Goal: Task Accomplishment & Management: Manage account settings

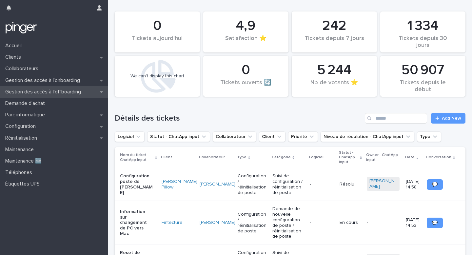
click at [63, 92] on p "Gestion des accès à l’offboarding" at bounding box center [45, 92] width 84 height 6
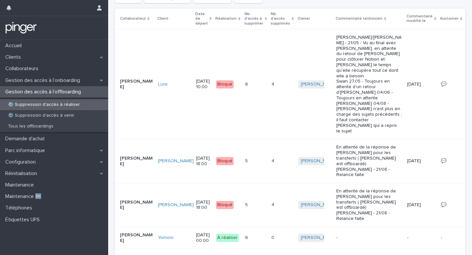
scroll to position [216, 0]
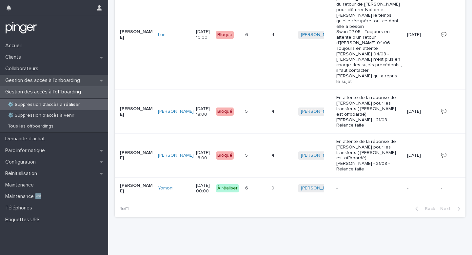
click at [72, 80] on p "Gestion des accès à l’onboarding" at bounding box center [44, 80] width 83 height 6
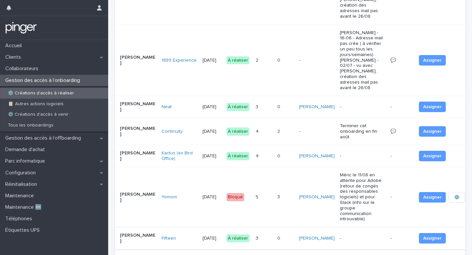
scroll to position [389, 0]
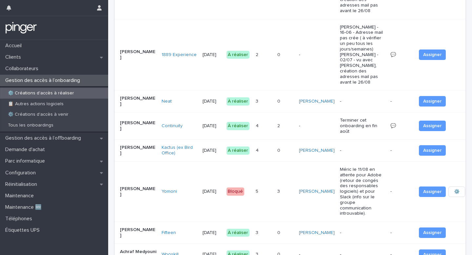
click at [283, 230] on p at bounding box center [285, 233] width 16 height 6
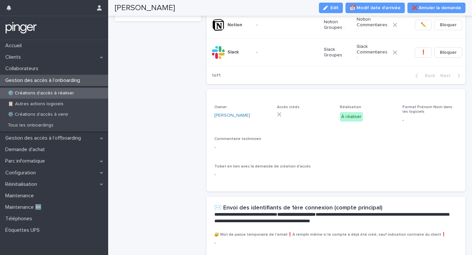
scroll to position [135, 0]
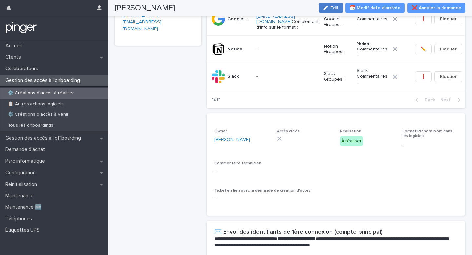
click at [328, 9] on icon "button" at bounding box center [325, 8] width 5 height 5
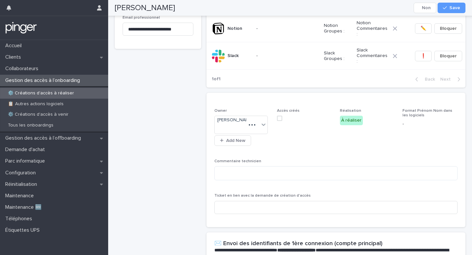
scroll to position [156, 0]
click at [255, 123] on icon at bounding box center [255, 124] width 3 height 3
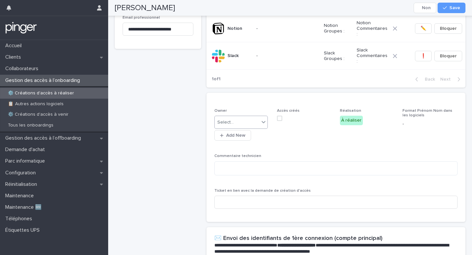
click at [261, 119] on icon at bounding box center [263, 122] width 7 height 7
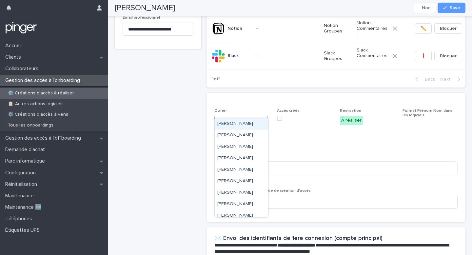
type input "*"
click at [246, 134] on div "Benjamin Moreau" at bounding box center [241, 135] width 53 height 11
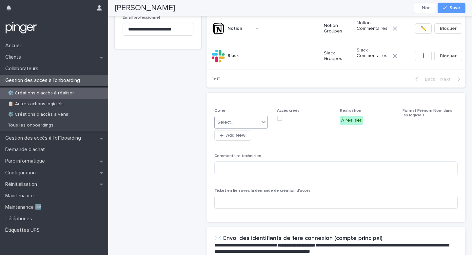
scroll to position [162, 0]
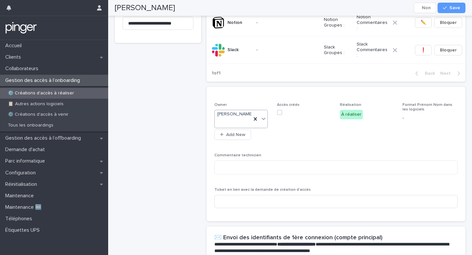
click at [450, 13] on div "Tristan MESNARD Cancel Save" at bounding box center [290, 8] width 351 height 16
click at [453, 11] on button "Save" at bounding box center [452, 8] width 28 height 10
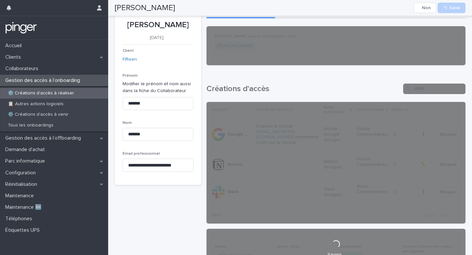
scroll to position [0, 0]
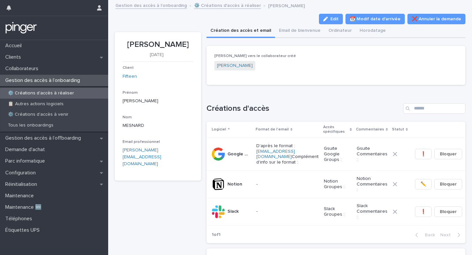
click at [213, 7] on link "⚙️ Créations d'accès à réaliser" at bounding box center [227, 5] width 67 height 8
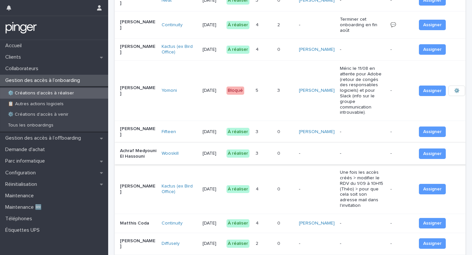
scroll to position [494, 0]
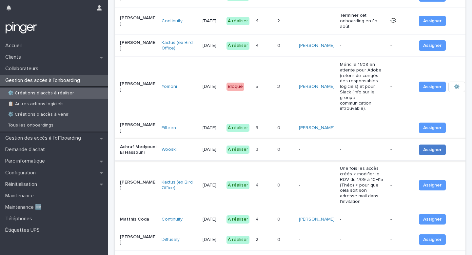
click at [424, 147] on span "Assigner" at bounding box center [432, 150] width 18 height 7
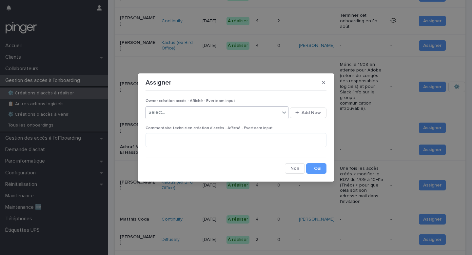
click at [201, 113] on div "Select..." at bounding box center [213, 112] width 134 height 11
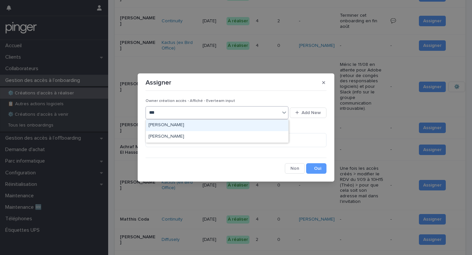
type input "****"
click at [176, 125] on div "Benjamin Moreau" at bounding box center [217, 125] width 143 height 11
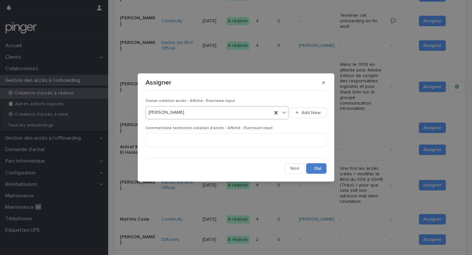
click at [315, 165] on button "Save" at bounding box center [316, 168] width 20 height 10
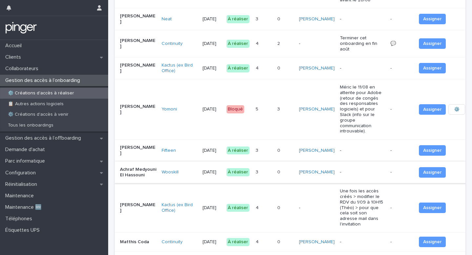
scroll to position [474, 0]
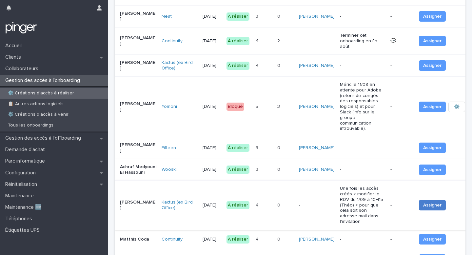
click at [423, 202] on span "Assigner" at bounding box center [432, 205] width 18 height 7
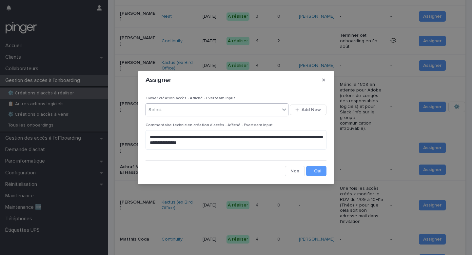
click at [198, 108] on div "Select..." at bounding box center [213, 110] width 134 height 11
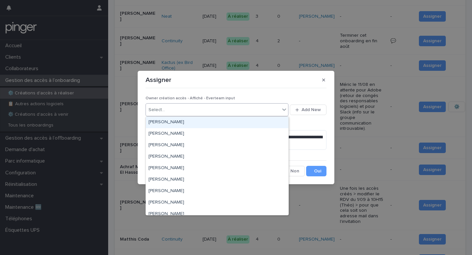
type input "*"
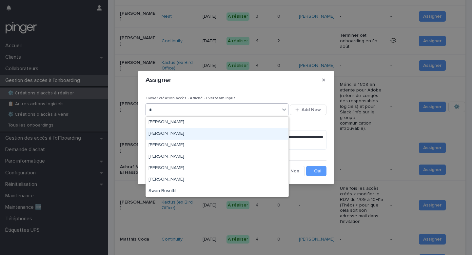
click at [193, 131] on div "Benjamin Moreau" at bounding box center [217, 133] width 143 height 11
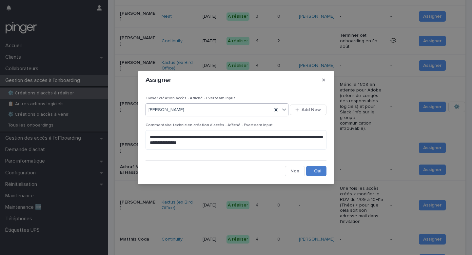
click at [321, 174] on button "Save" at bounding box center [316, 171] width 20 height 10
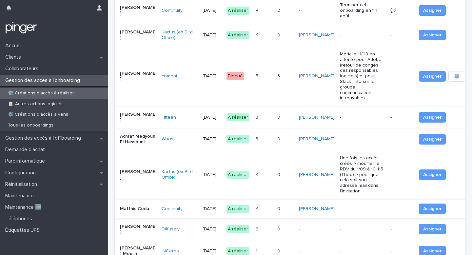
scroll to position [505, 0]
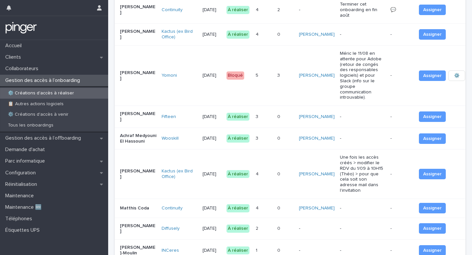
click at [359, 206] on p "-" at bounding box center [362, 209] width 45 height 6
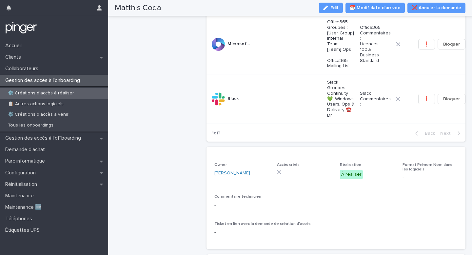
scroll to position [205, 0]
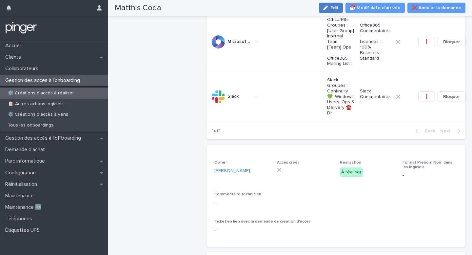
click at [340, 5] on button "Edit" at bounding box center [331, 8] width 24 height 10
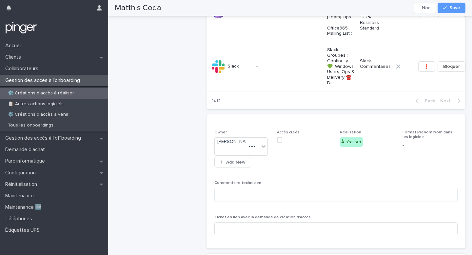
scroll to position [229, 0]
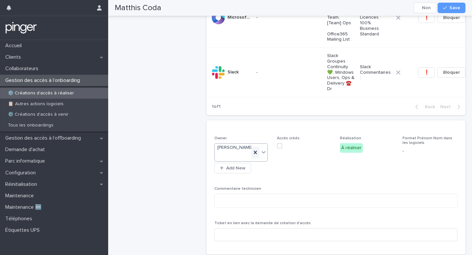
click at [255, 151] on icon at bounding box center [255, 152] width 3 height 3
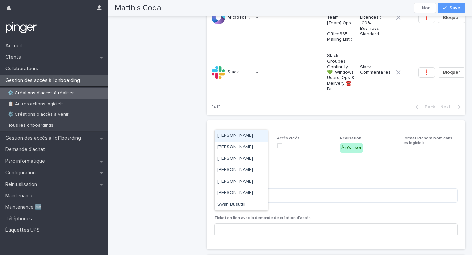
type input "**"
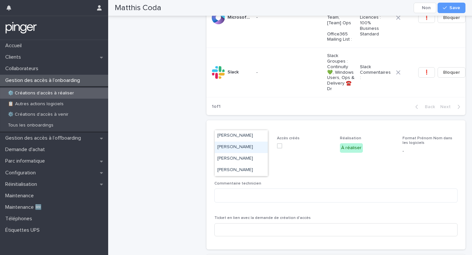
click at [239, 143] on div "Benjamin Moreau" at bounding box center [241, 147] width 53 height 11
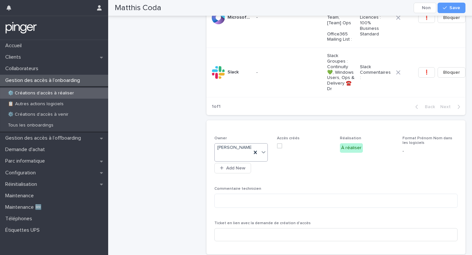
scroll to position [235, 0]
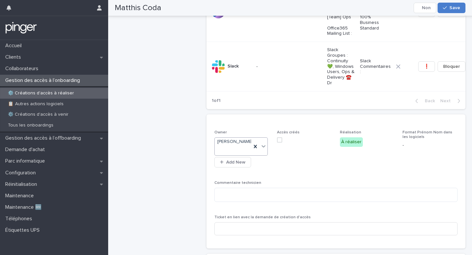
click at [447, 7] on icon "button" at bounding box center [445, 8] width 4 height 3
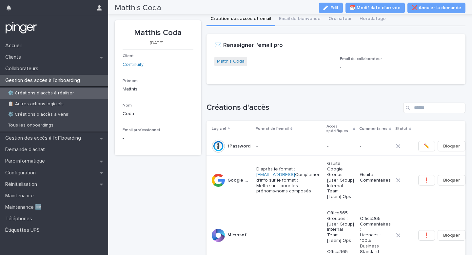
scroll to position [0, 0]
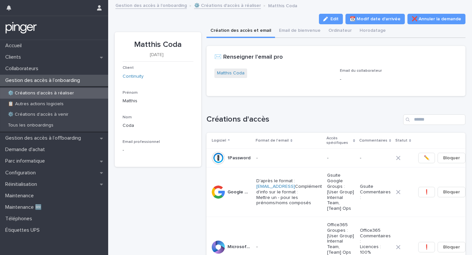
click at [168, 44] on p "Matthis Coda" at bounding box center [158, 45] width 71 height 10
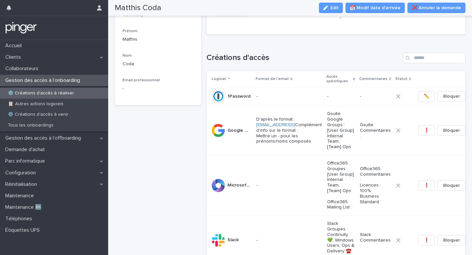
scroll to position [62, 0]
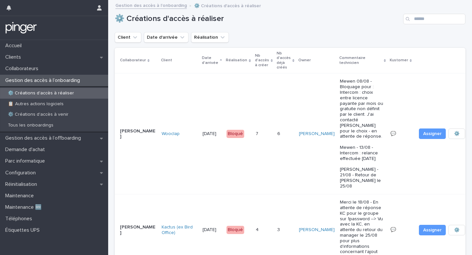
scroll to position [0, 2]
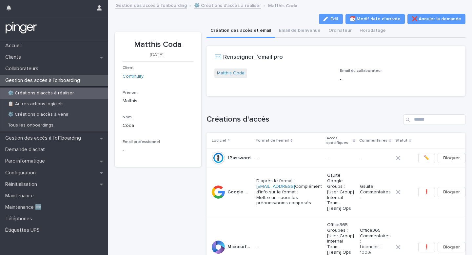
click at [152, 45] on p "Matthis Coda" at bounding box center [158, 45] width 71 height 10
copy p "Matthis Coda"
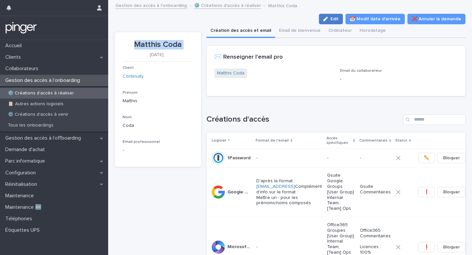
click at [330, 19] on div "button" at bounding box center [326, 19] width 7 height 5
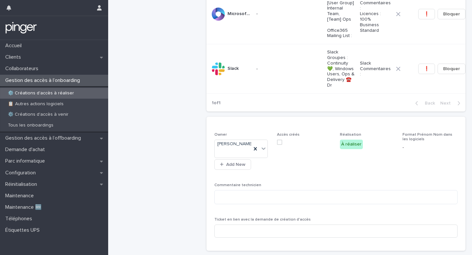
scroll to position [294, 0]
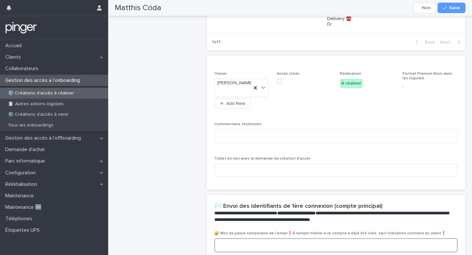
click at [236, 238] on textarea at bounding box center [335, 245] width 243 height 14
paste textarea "**********"
type textarea "**********"
click at [447, 7] on div "button" at bounding box center [446, 8] width 7 height 5
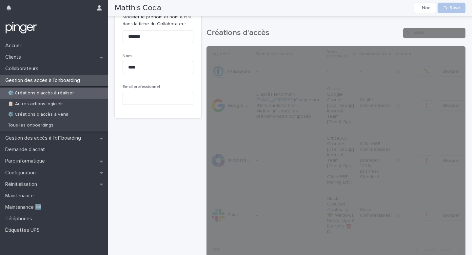
scroll to position [0, 0]
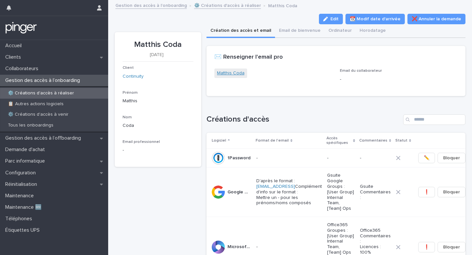
click at [241, 74] on link "Matthis Coda" at bounding box center [231, 73] width 28 height 7
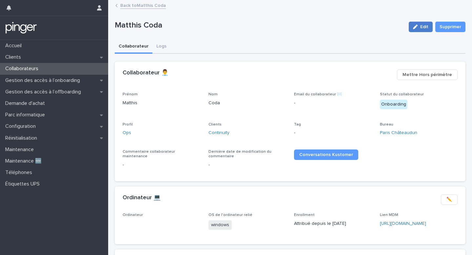
click at [414, 25] on icon "button" at bounding box center [415, 27] width 5 height 5
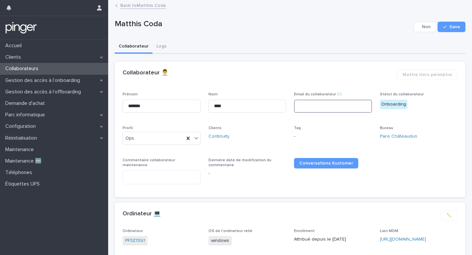
click at [337, 109] on input at bounding box center [333, 106] width 78 height 13
paste input "**********"
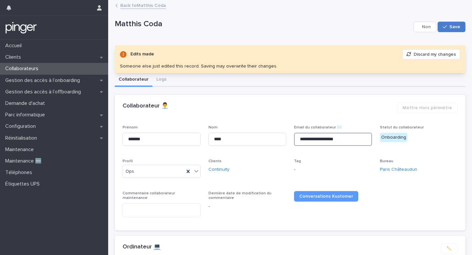
type input "**********"
click at [453, 29] on span "Save" at bounding box center [454, 27] width 11 height 5
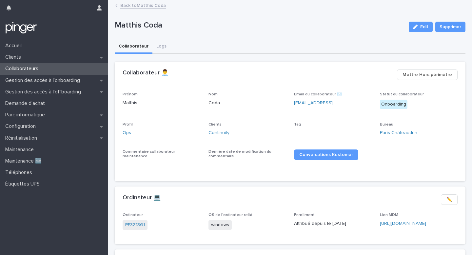
click at [144, 5] on link "Back to Matthis Coda" at bounding box center [143, 5] width 46 height 8
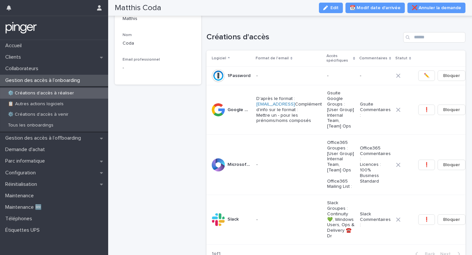
scroll to position [94, 0]
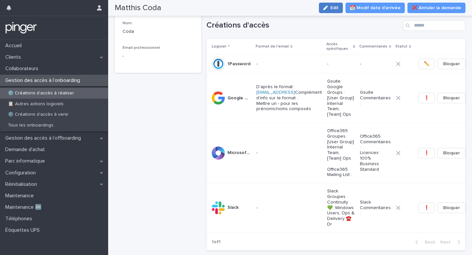
click at [330, 9] on div "button" at bounding box center [326, 8] width 7 height 5
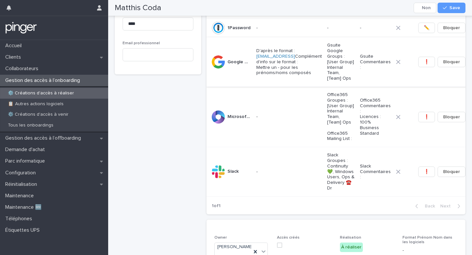
scroll to position [133, 0]
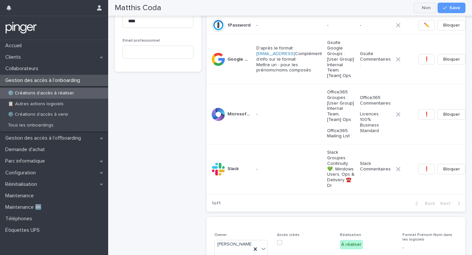
click at [447, 53] on icon "button" at bounding box center [471, 91] width 105 height 105
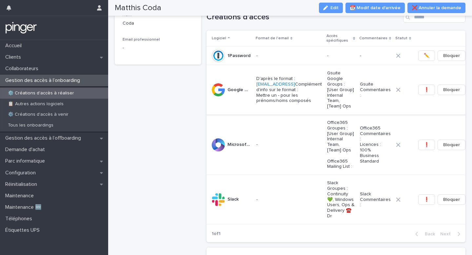
click at [443, 87] on span "Bloquer" at bounding box center [451, 90] width 17 height 7
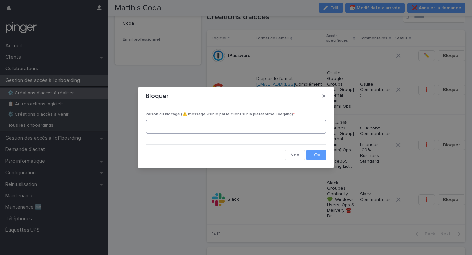
click at [218, 126] on textarea at bounding box center [236, 127] width 181 height 14
click at [294, 128] on textarea "**********" at bounding box center [236, 127] width 181 height 14
type textarea "**********"
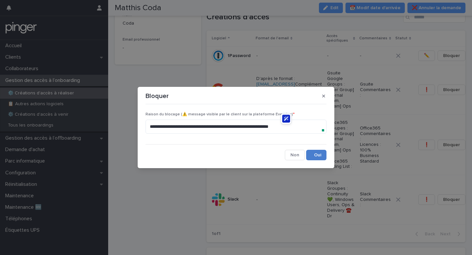
click at [308, 154] on button "Save" at bounding box center [316, 155] width 20 height 10
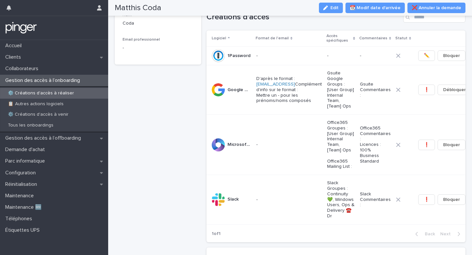
scroll to position [110, 0]
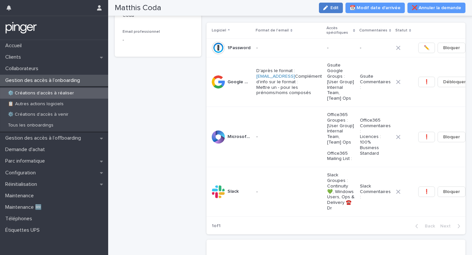
click at [340, 3] on button "Edit" at bounding box center [331, 8] width 24 height 10
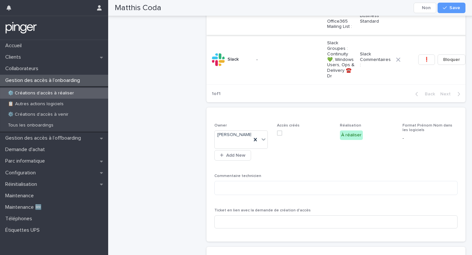
scroll to position [293, 0]
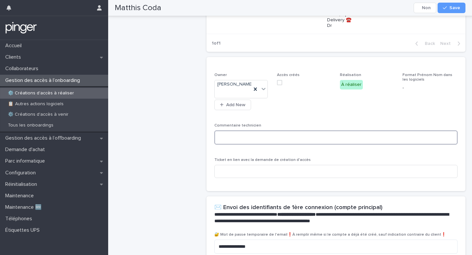
click at [274, 134] on textarea at bounding box center [336, 137] width 244 height 14
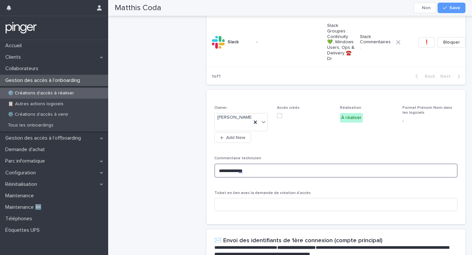
scroll to position [309, 0]
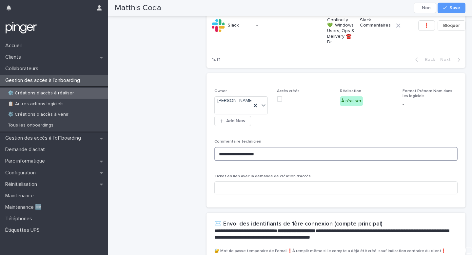
paste textarea "**********"
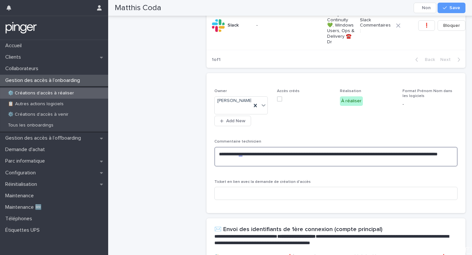
type textarea "**********"
click at [285, 128] on div "**********" at bounding box center [336, 147] width 244 height 116
click at [451, 5] on button "Save" at bounding box center [452, 8] width 28 height 10
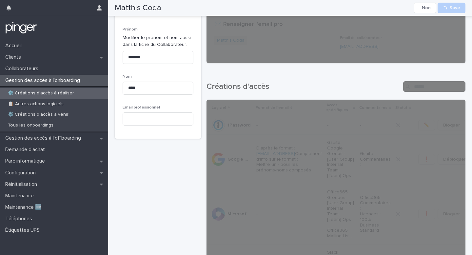
scroll to position [0, 0]
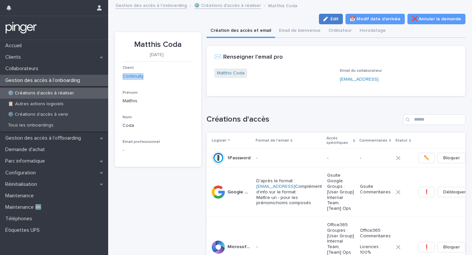
click at [338, 21] on span "Edit" at bounding box center [334, 19] width 8 height 5
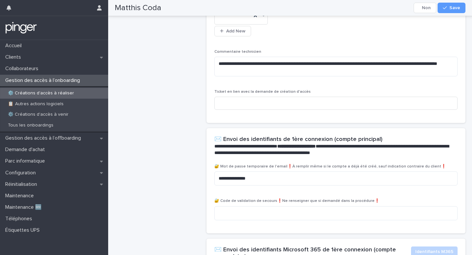
scroll to position [367, 0]
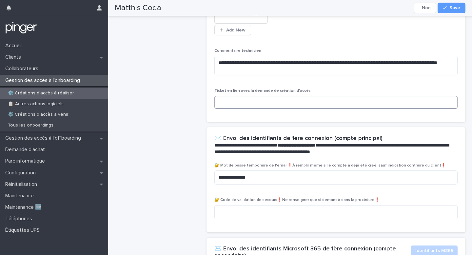
click at [286, 98] on input at bounding box center [336, 102] width 244 height 13
paste input "**********"
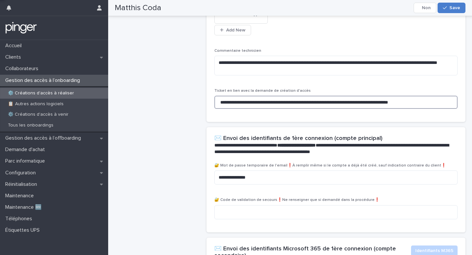
type input "**********"
click at [451, 6] on span "Save" at bounding box center [454, 8] width 11 height 5
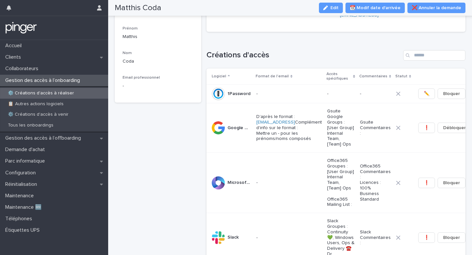
scroll to position [0, 0]
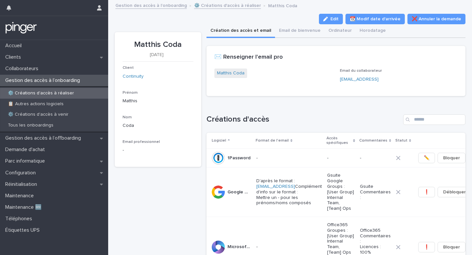
click at [221, 7] on link "⚙️ Créations d'accès à réaliser" at bounding box center [227, 5] width 67 height 8
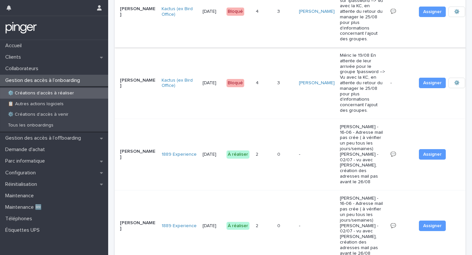
scroll to position [221, 0]
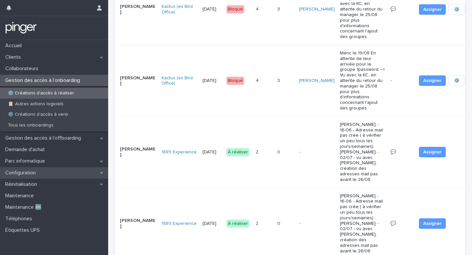
click at [50, 172] on div "Configuration" at bounding box center [54, 172] width 108 height 11
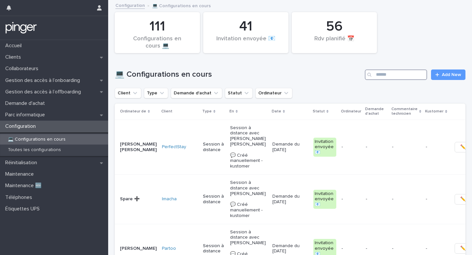
click at [395, 73] on input "Search" at bounding box center [396, 74] width 62 height 10
paste input "**********"
type input "**********"
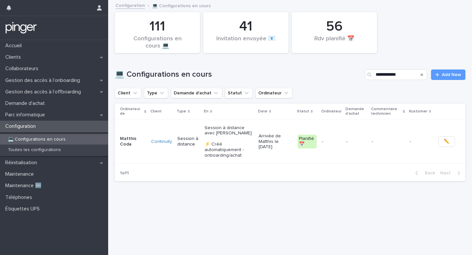
click at [262, 146] on p "Arrivée de Matthis le 1/9/2025" at bounding box center [276, 141] width 34 height 16
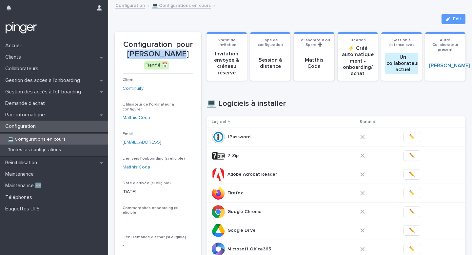
drag, startPoint x: 135, startPoint y: 54, endPoint x: 182, endPoint y: 53, distance: 46.9
click at [182, 53] on p "Configuration pour Matthis Coda" at bounding box center [158, 49] width 71 height 19
copy p "Matthis Coda"
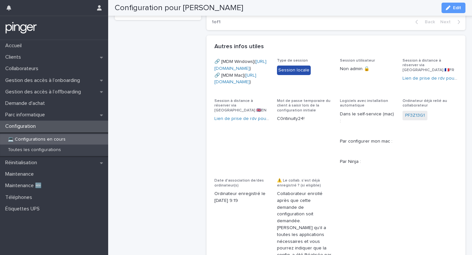
scroll to position [301, 0]
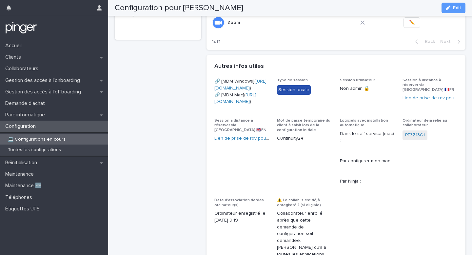
copy link "https://eu.ninjarmm.com/agent/installer/9c3855c7-09a7-4fdf-a85b-2fe03cbf6be4/9.…"
click at [176, 106] on div "Configuration pour Matthis Coda Planifié 📅 Client Continuity Utilisateur de l'o…" at bounding box center [158, 66] width 87 height 671
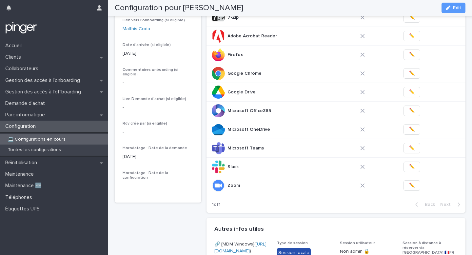
scroll to position [142, 0]
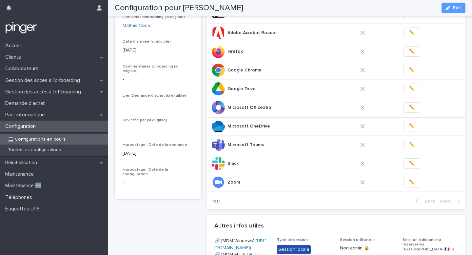
click at [410, 107] on span "✏️" at bounding box center [412, 107] width 6 height 7
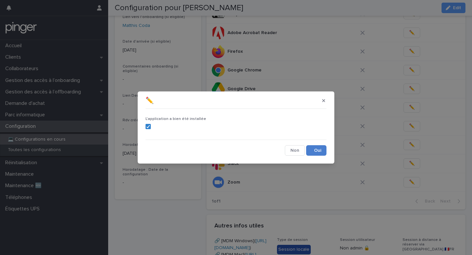
click at [309, 147] on button "Save" at bounding box center [316, 150] width 20 height 10
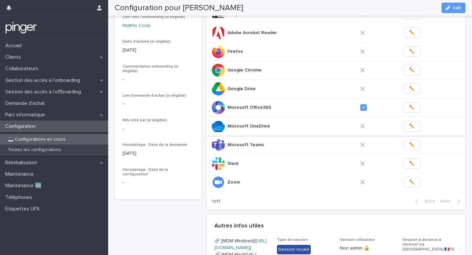
click at [411, 126] on span "✏️" at bounding box center [412, 126] width 6 height 7
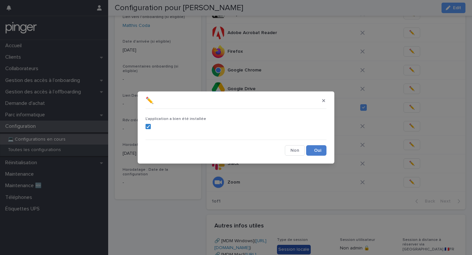
click at [314, 151] on button "Save" at bounding box center [316, 150] width 20 height 10
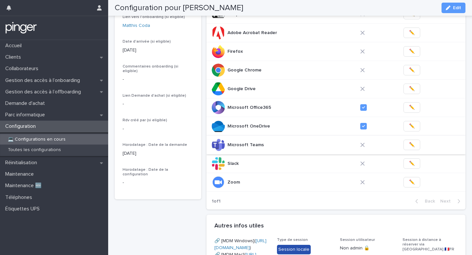
click at [412, 144] on span "✏️" at bounding box center [412, 145] width 6 height 7
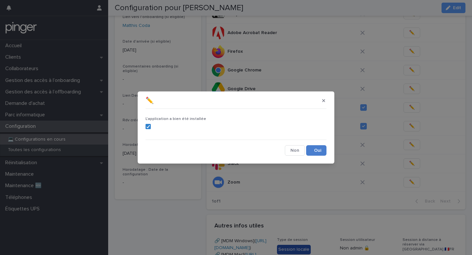
click at [312, 150] on button "Save" at bounding box center [316, 150] width 20 height 10
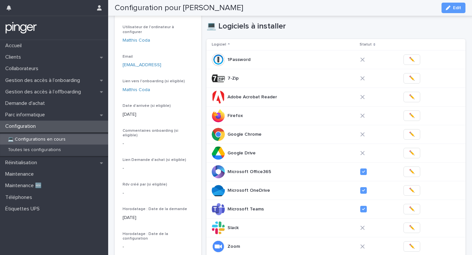
scroll to position [72, 0]
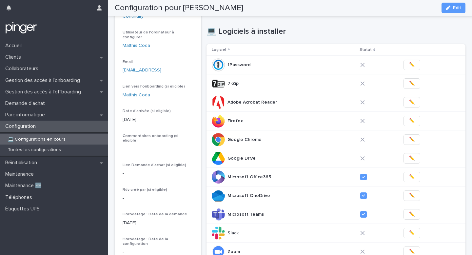
copy link "matthis.coda@cnty.ai"
click at [408, 139] on button "✏️" at bounding box center [412, 139] width 17 height 10
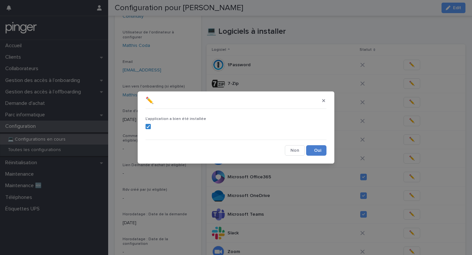
click at [310, 152] on button "Save" at bounding box center [316, 150] width 20 height 10
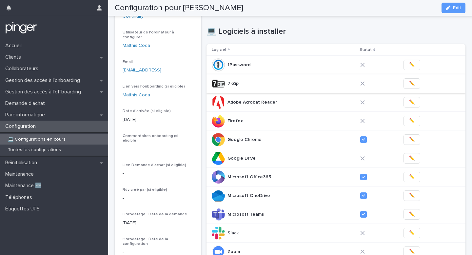
click at [406, 83] on button "✏️" at bounding box center [412, 83] width 17 height 10
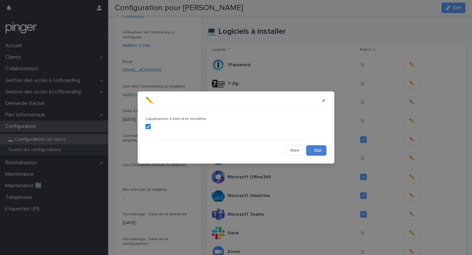
click at [316, 150] on button "Save" at bounding box center [316, 150] width 20 height 10
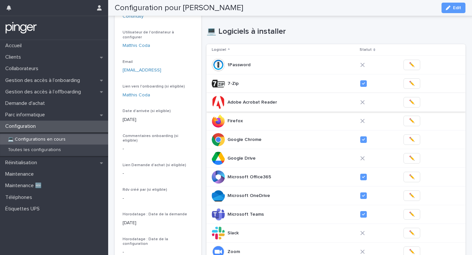
click at [409, 100] on span "✏️" at bounding box center [412, 102] width 6 height 7
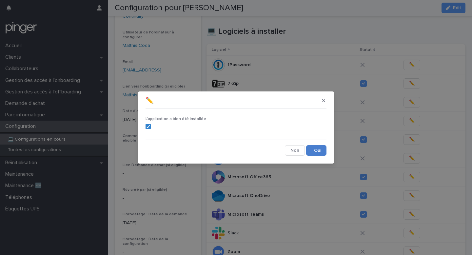
click at [318, 154] on button "Save" at bounding box center [316, 150] width 20 height 10
click at [409, 67] on span "✏️" at bounding box center [412, 65] width 6 height 7
click at [320, 148] on button "Save" at bounding box center [316, 150] width 20 height 10
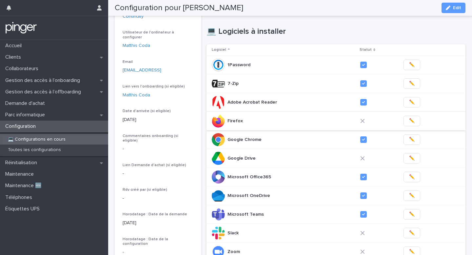
click at [405, 120] on button "✏️" at bounding box center [412, 121] width 17 height 10
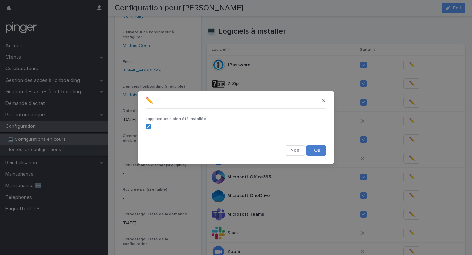
click at [320, 152] on button "Save" at bounding box center [316, 150] width 20 height 10
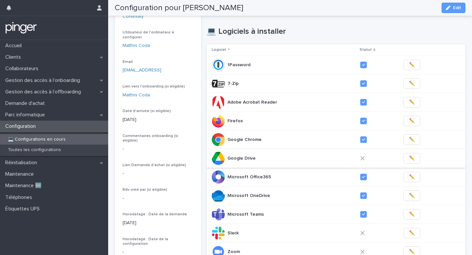
click at [409, 158] on span "✏️" at bounding box center [412, 158] width 6 height 7
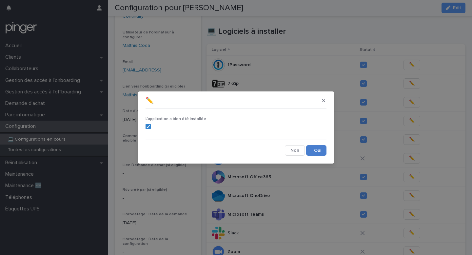
click at [320, 151] on button "Save" at bounding box center [316, 150] width 20 height 10
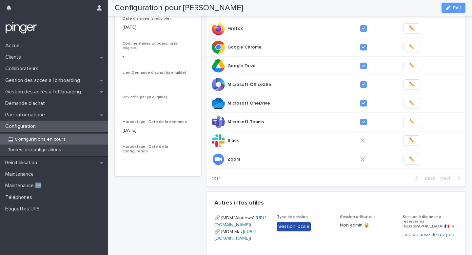
scroll to position [165, 0]
click at [409, 142] on span "✏️" at bounding box center [412, 140] width 6 height 7
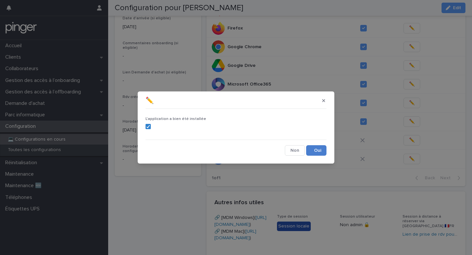
click at [310, 149] on button "Save" at bounding box center [316, 150] width 20 height 10
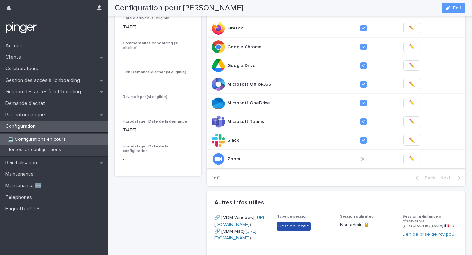
click at [413, 160] on button "✏️" at bounding box center [412, 159] width 17 height 10
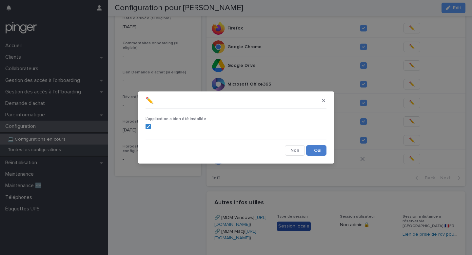
click at [317, 151] on button "Save" at bounding box center [316, 150] width 20 height 10
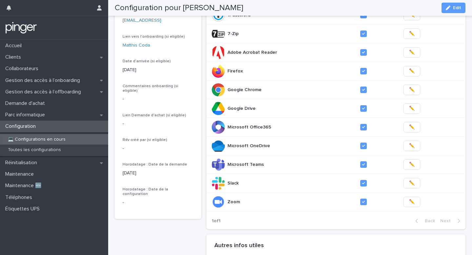
scroll to position [0, 0]
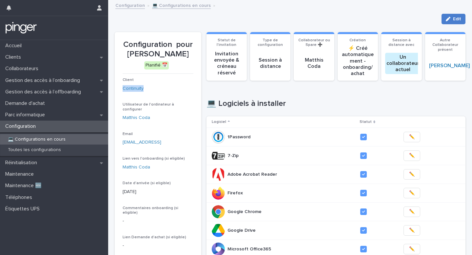
click at [455, 20] on span "Edit" at bounding box center [457, 19] width 8 height 5
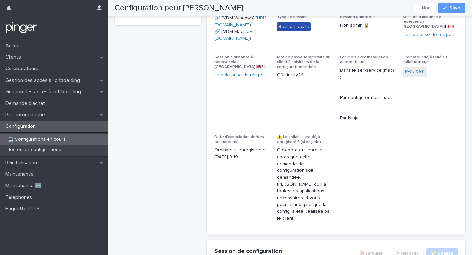
scroll to position [542, 0]
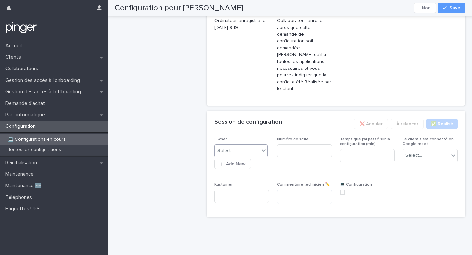
click at [241, 153] on div "Select..." at bounding box center [237, 151] width 45 height 11
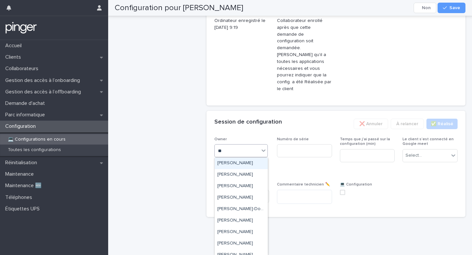
type input "***"
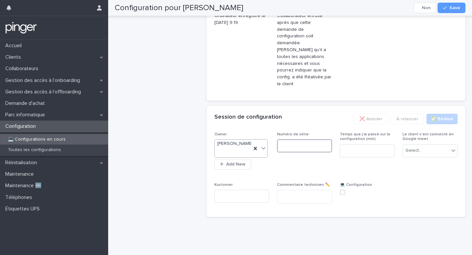
click at [290, 148] on input at bounding box center [304, 145] width 55 height 13
paste input "********"
type input "********"
click at [353, 151] on input at bounding box center [367, 150] width 55 height 13
type input "**"
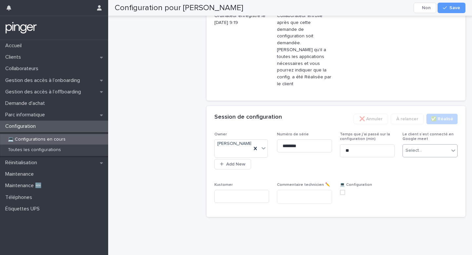
click at [424, 153] on div "Select..." at bounding box center [426, 150] width 46 height 11
click at [413, 178] on span "Non" at bounding box center [410, 179] width 11 height 7
click at [456, 9] on span "Save" at bounding box center [454, 8] width 11 height 5
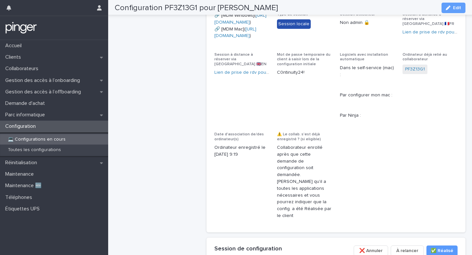
scroll to position [391, 0]
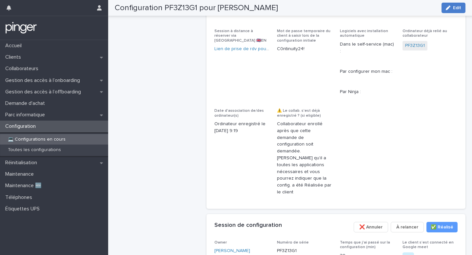
click at [450, 10] on icon "button" at bounding box center [448, 8] width 5 height 5
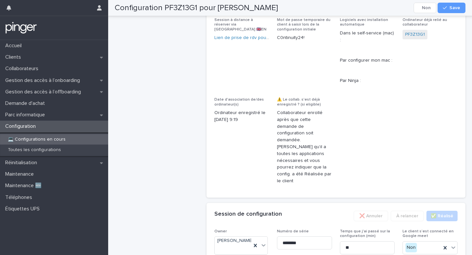
scroll to position [553, 0]
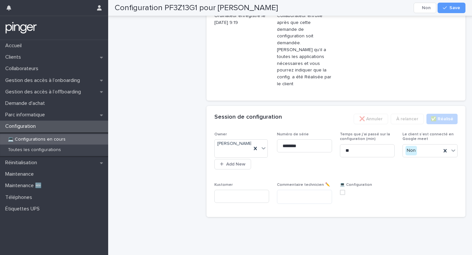
click at [342, 192] on span at bounding box center [342, 192] width 5 height 5
click at [452, 9] on span "Save" at bounding box center [454, 8] width 11 height 5
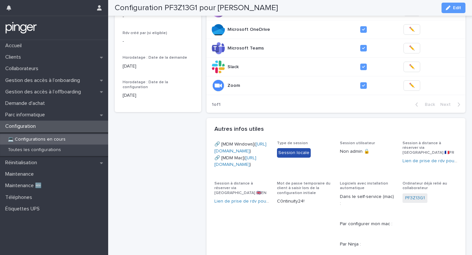
scroll to position [0, 0]
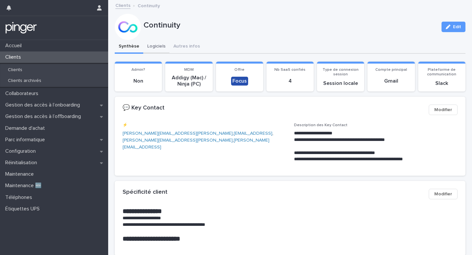
click at [157, 45] on button "Logiciels" at bounding box center [156, 47] width 26 height 14
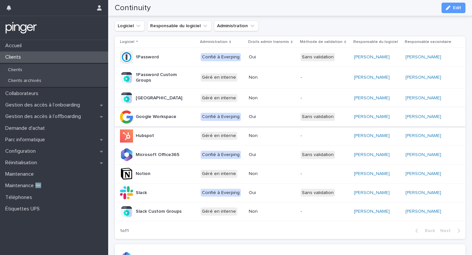
scroll to position [74, 0]
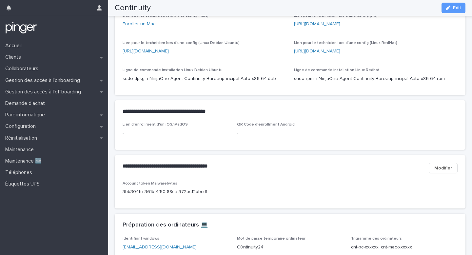
scroll to position [742, 0]
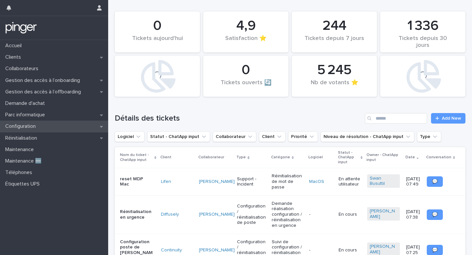
click at [50, 130] on div "Configuration" at bounding box center [54, 126] width 108 height 11
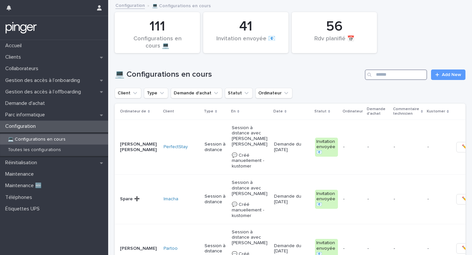
click at [393, 76] on input "Search" at bounding box center [396, 74] width 62 height 10
paste input "**********"
type input "**********"
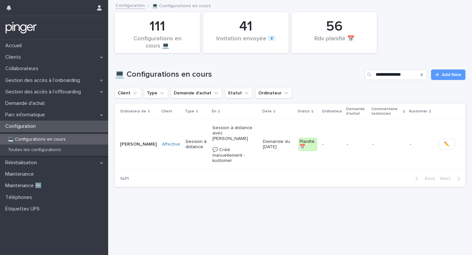
click at [247, 131] on p "Session à distance avec Virginie Dubois 💬 Créé manuellement - kustomer" at bounding box center [234, 144] width 45 height 39
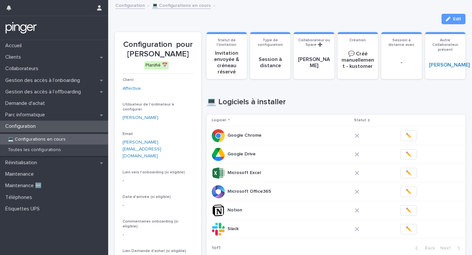
scroll to position [3, 0]
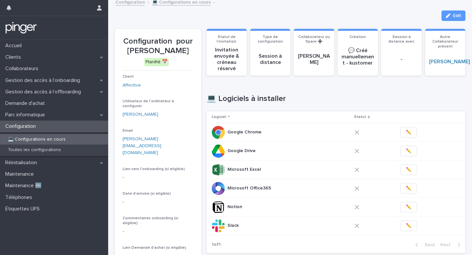
drag, startPoint x: 130, startPoint y: 50, endPoint x: 186, endPoint y: 48, distance: 55.5
click at [186, 48] on p "Configuration pour Virginie Dubois" at bounding box center [158, 46] width 71 height 19
copy p "[PERSON_NAME]"
drag, startPoint x: 217, startPoint y: 97, endPoint x: 288, endPoint y: 99, distance: 71.8
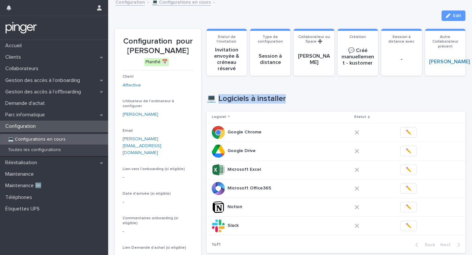
click at [288, 99] on h1 "💻 Logiciels à installer" at bounding box center [336, 99] width 259 height 10
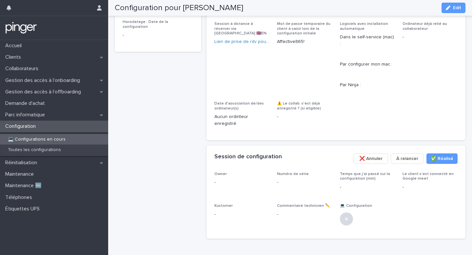
scroll to position [379, 0]
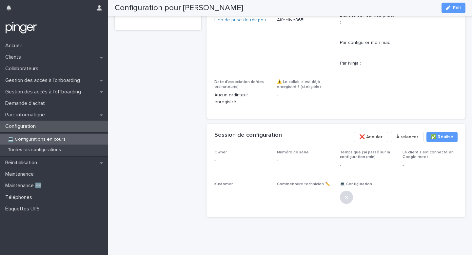
click at [368, 134] on span "❌ Annuler" at bounding box center [370, 137] width 23 height 7
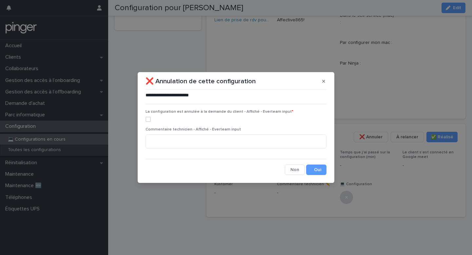
click at [147, 117] on span at bounding box center [148, 119] width 5 height 5
click at [164, 147] on textarea at bounding box center [236, 141] width 181 height 14
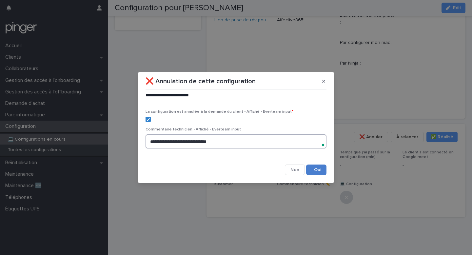
type textarea "**********"
click at [311, 165] on button "Save" at bounding box center [316, 170] width 20 height 10
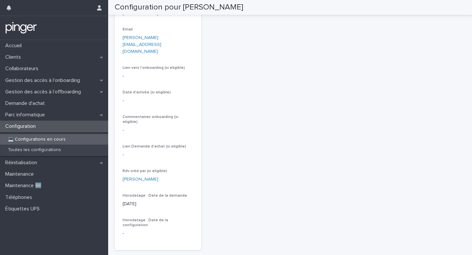
scroll to position [0, 0]
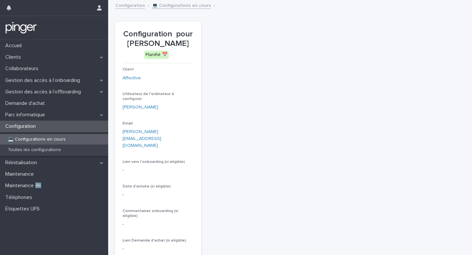
click at [53, 128] on div "Configuration" at bounding box center [54, 126] width 108 height 11
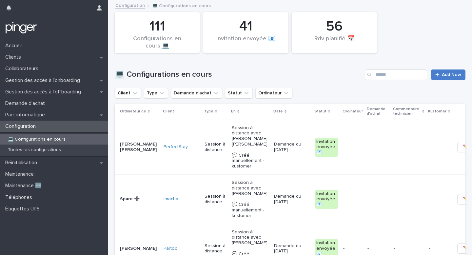
click at [453, 73] on span "Add New" at bounding box center [451, 74] width 19 height 5
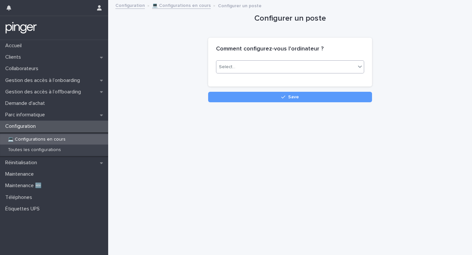
click at [241, 61] on div "Select..." at bounding box center [290, 66] width 148 height 13
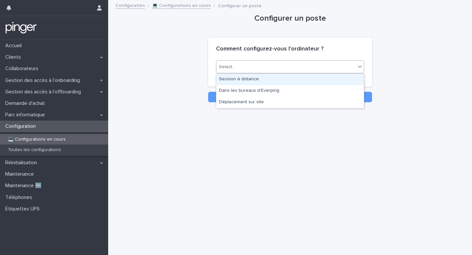
click at [233, 75] on div "Session à distance" at bounding box center [290, 79] width 148 height 11
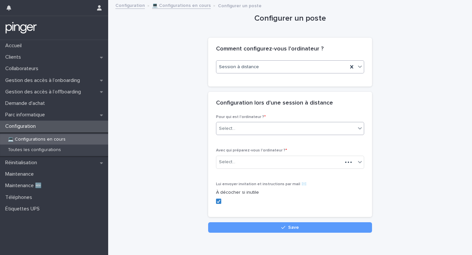
click at [228, 123] on div "Select..." at bounding box center [285, 128] width 139 height 11
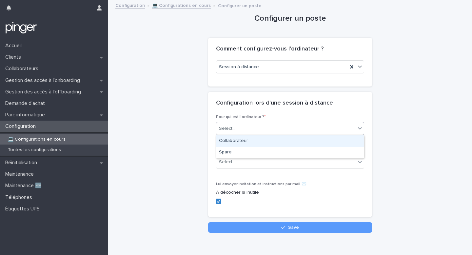
click at [227, 135] on div "Select..." at bounding box center [290, 128] width 148 height 13
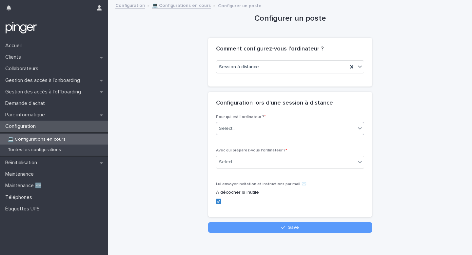
click at [229, 131] on div "Select..." at bounding box center [227, 128] width 16 height 7
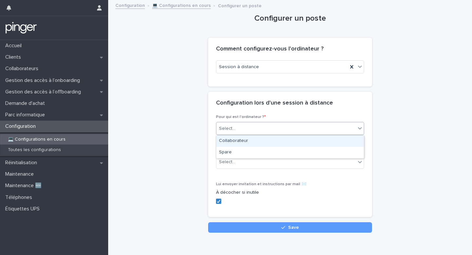
click at [227, 143] on div "Collaborateur" at bounding box center [290, 140] width 148 height 11
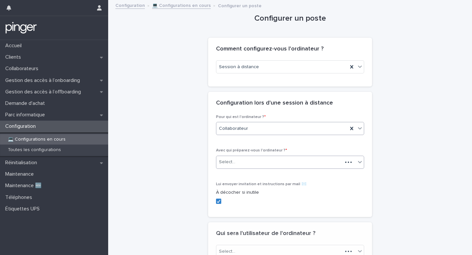
click at [227, 164] on div "Select..." at bounding box center [227, 162] width 16 height 7
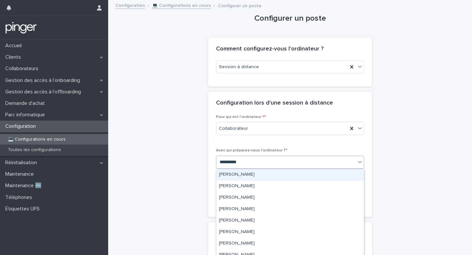
type input "**********"
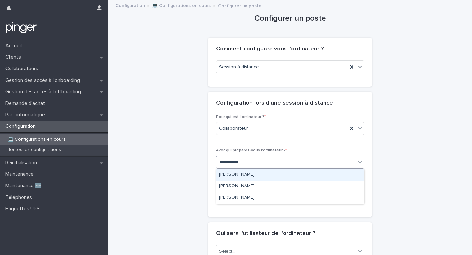
click at [247, 175] on div "Virginie Dubois" at bounding box center [290, 174] width 148 height 11
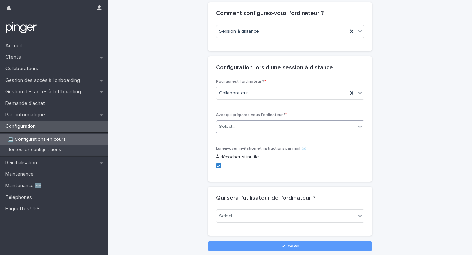
scroll to position [65, 0]
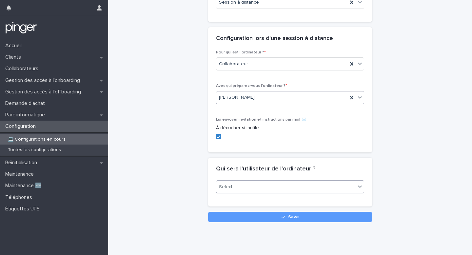
click at [234, 185] on div "Select..." at bounding box center [227, 187] width 16 height 7
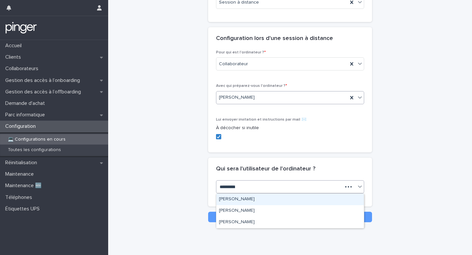
type input "**********"
click at [239, 198] on div "Virginie Dubois" at bounding box center [290, 199] width 148 height 11
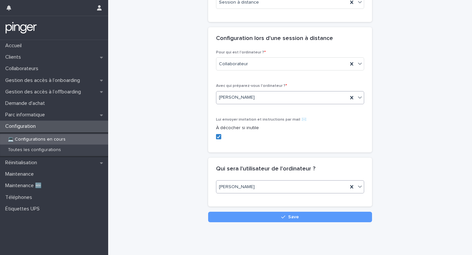
click at [167, 170] on div "Configurer un poste Loading... Saving… Loading... Saving… Loading... Saving… Co…" at bounding box center [290, 79] width 351 height 286
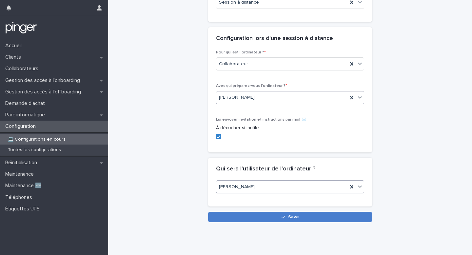
click at [243, 220] on button "Save" at bounding box center [290, 217] width 164 height 10
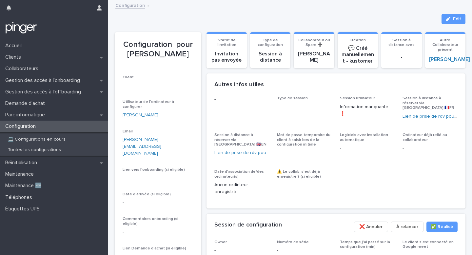
click at [38, 130] on div "Configuration" at bounding box center [54, 126] width 108 height 11
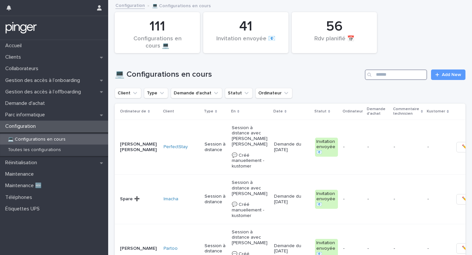
click at [384, 72] on input "Search" at bounding box center [396, 74] width 62 height 10
paste input "*********"
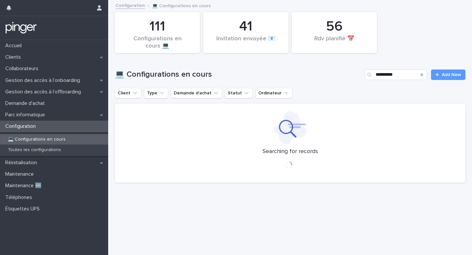
click at [240, 121] on div at bounding box center [290, 127] width 335 height 33
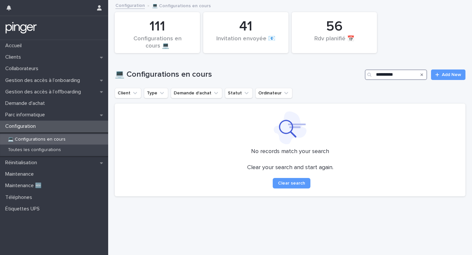
click at [401, 72] on input "*********" at bounding box center [396, 74] width 62 height 10
type input "*********"
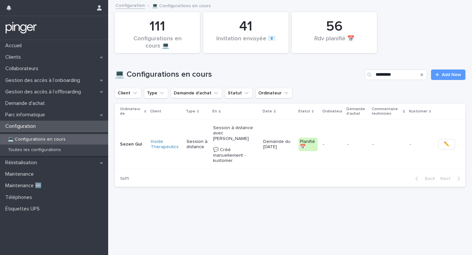
click at [222, 143] on p "Session à distance avec Sezen Gul 💬 Créé manuellement - kustomer" at bounding box center [235, 144] width 45 height 39
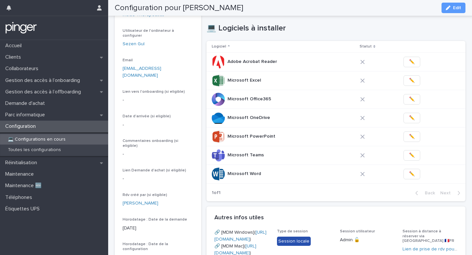
scroll to position [79, 0]
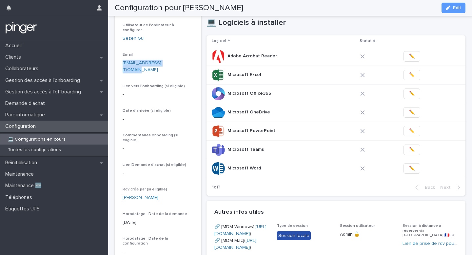
click at [192, 68] on div "Client Inside Therapeutics Utilisateur de l'ordinateur à configurer Sezen Gul E…" at bounding box center [158, 129] width 71 height 262
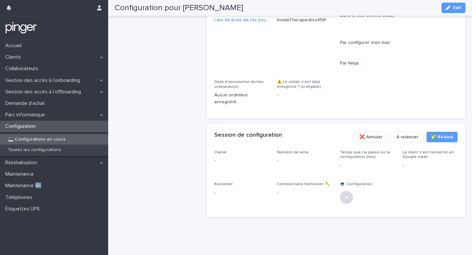
scroll to position [186, 0]
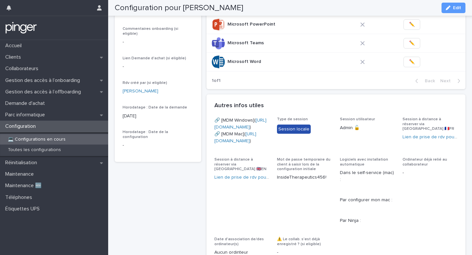
click at [452, 1] on div "Configuration pour Sezen Gul Edit" at bounding box center [290, 8] width 351 height 16
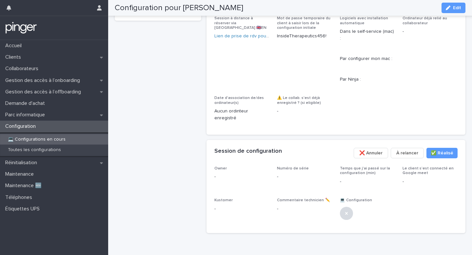
scroll to position [405, 0]
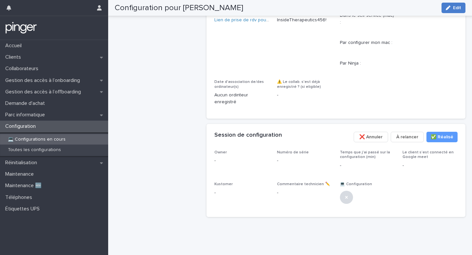
click at [448, 10] on icon "button" at bounding box center [448, 8] width 5 height 5
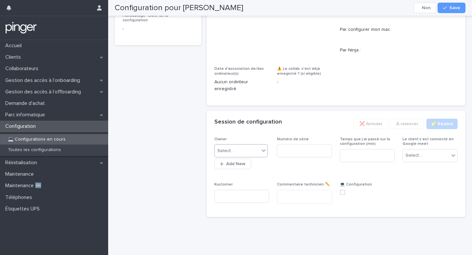
click at [248, 156] on div "Select..." at bounding box center [237, 151] width 45 height 11
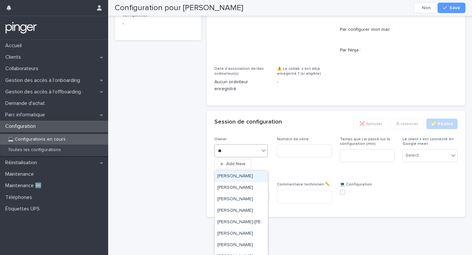
type input "***"
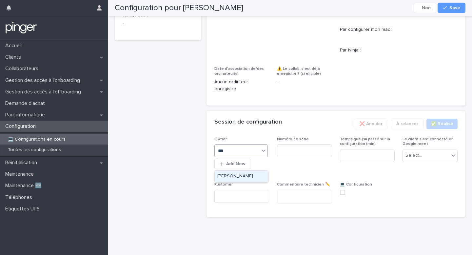
click at [244, 176] on div "Benjamin Moreau" at bounding box center [241, 176] width 53 height 11
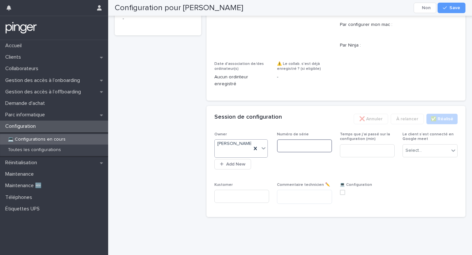
click at [295, 152] on input at bounding box center [304, 145] width 55 height 13
paste input "********"
type input "********"
click at [358, 157] on input at bounding box center [367, 150] width 55 height 13
type input "**"
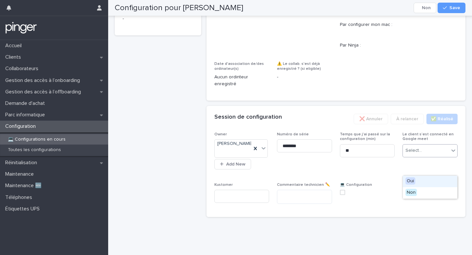
click at [413, 154] on div "Select..." at bounding box center [413, 150] width 16 height 7
click at [413, 179] on span "Oui" at bounding box center [410, 180] width 10 height 7
click at [342, 195] on span at bounding box center [342, 192] width 5 height 5
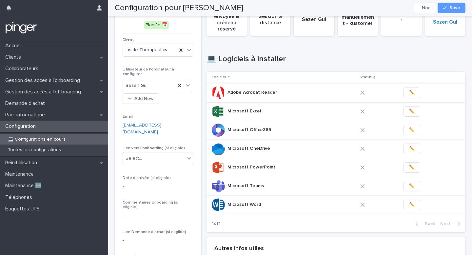
scroll to position [36, 0]
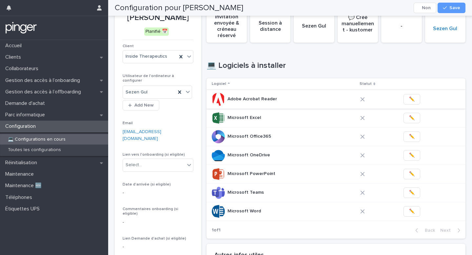
click at [409, 97] on span "✏️" at bounding box center [412, 99] width 6 height 7
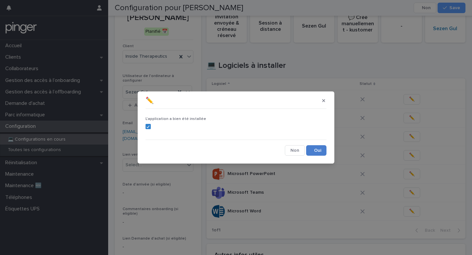
click at [320, 152] on button "Save" at bounding box center [316, 150] width 20 height 10
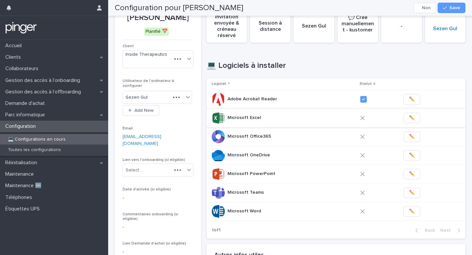
click at [411, 119] on span "✏️" at bounding box center [412, 118] width 6 height 7
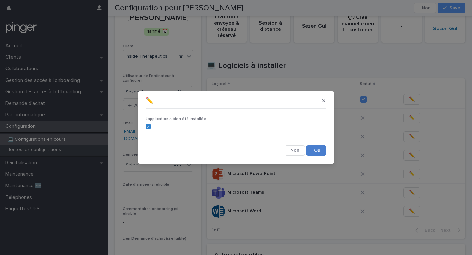
click at [319, 148] on button "Save" at bounding box center [316, 150] width 20 height 10
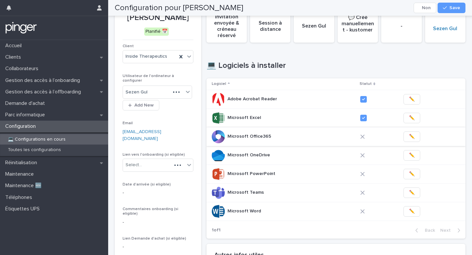
click at [414, 136] on button "✏️" at bounding box center [412, 136] width 17 height 10
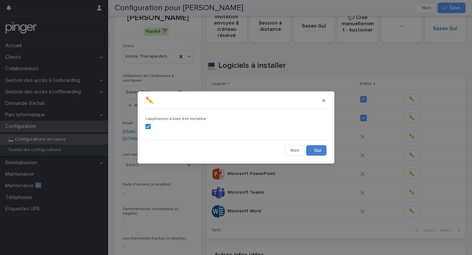
click at [322, 146] on button "Save" at bounding box center [316, 150] width 20 height 10
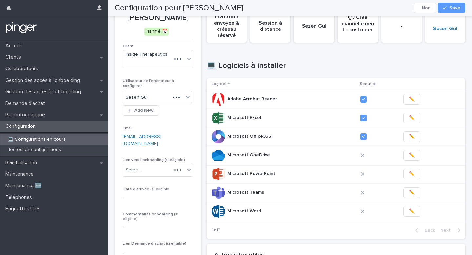
click at [409, 156] on span "✏️" at bounding box center [412, 155] width 6 height 7
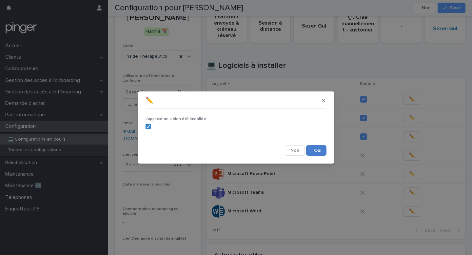
click at [316, 149] on button "Save" at bounding box center [316, 150] width 20 height 10
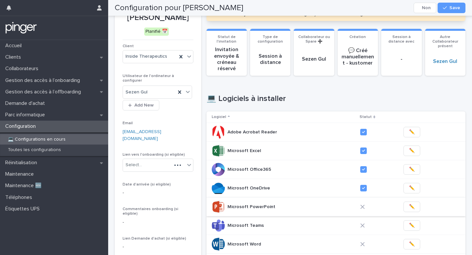
click at [410, 207] on span "✏️" at bounding box center [412, 207] width 6 height 7
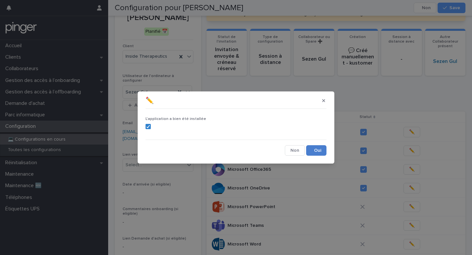
click at [318, 151] on button "Save" at bounding box center [316, 150] width 20 height 10
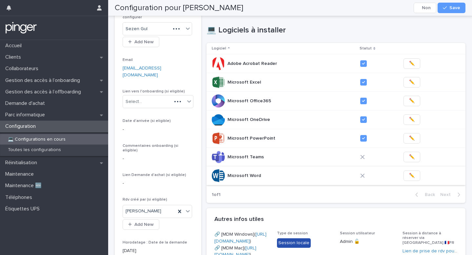
scroll to position [136, 0]
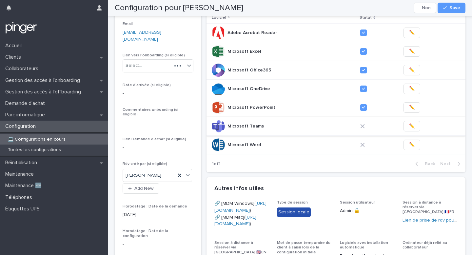
click at [407, 124] on button "✏️" at bounding box center [412, 126] width 17 height 10
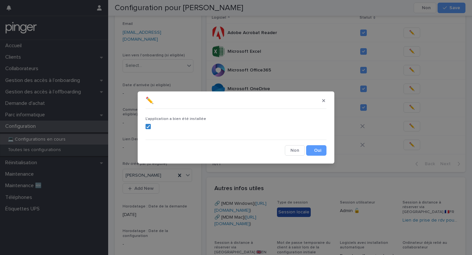
click at [317, 148] on button "Save" at bounding box center [316, 150] width 20 height 10
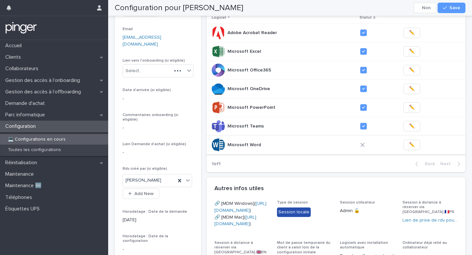
click at [410, 147] on span "✏️" at bounding box center [412, 145] width 6 height 7
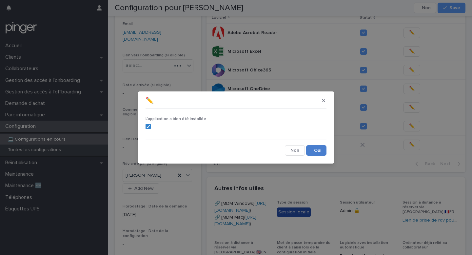
click at [315, 149] on button "Save" at bounding box center [316, 150] width 20 height 10
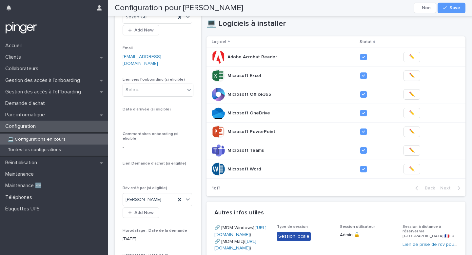
scroll to position [81, 0]
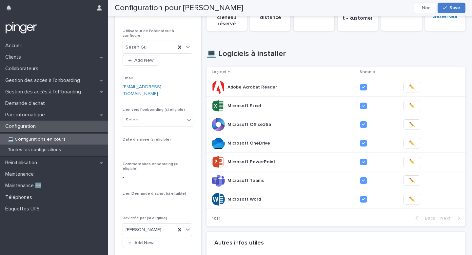
click at [461, 8] on button "Save" at bounding box center [452, 8] width 28 height 10
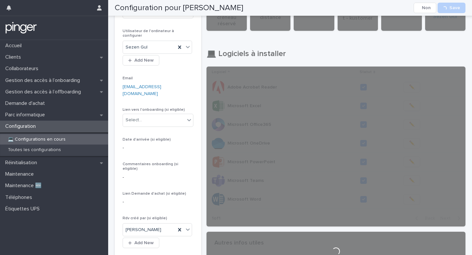
scroll to position [0, 0]
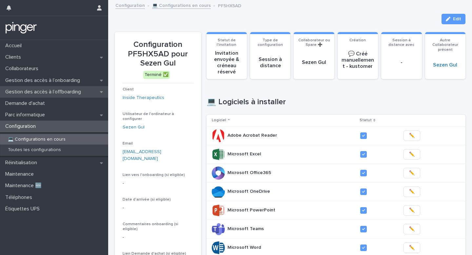
click at [56, 88] on div "Gestion des accès à l’offboarding" at bounding box center [54, 91] width 108 height 11
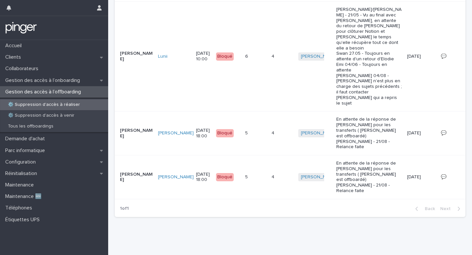
scroll to position [194, 0]
click at [62, 84] on div "Gestion des accès à l’onboarding" at bounding box center [54, 80] width 108 height 11
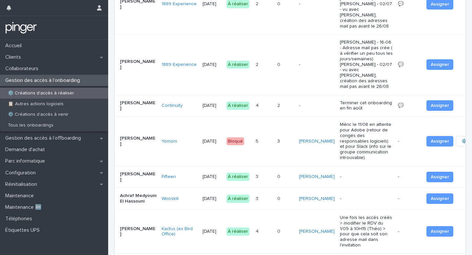
scroll to position [372, 0]
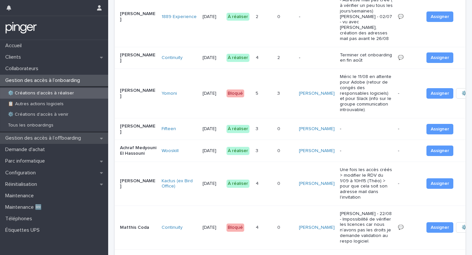
click at [66, 140] on p "Gestion des accès à l’offboarding" at bounding box center [45, 138] width 84 height 6
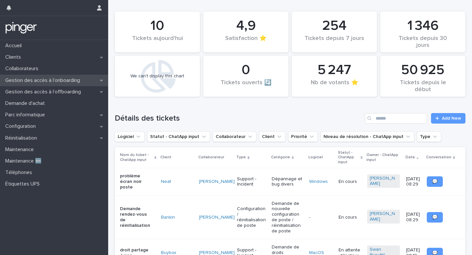
click at [46, 81] on p "Gestion des accès à l’onboarding" at bounding box center [44, 80] width 83 height 6
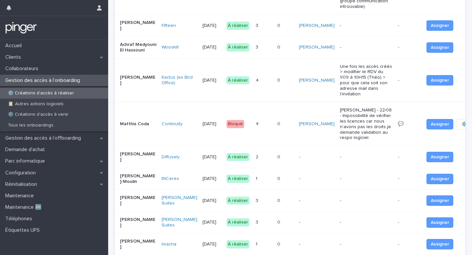
scroll to position [500, 0]
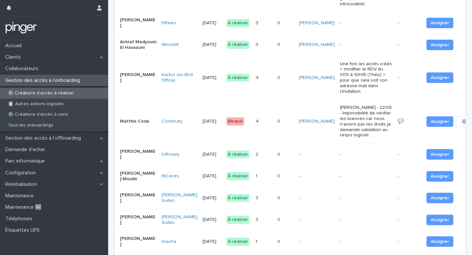
click at [200, 137] on td "[DATE]" at bounding box center [212, 122] width 24 height 44
